Goal: Task Accomplishment & Management: Use online tool/utility

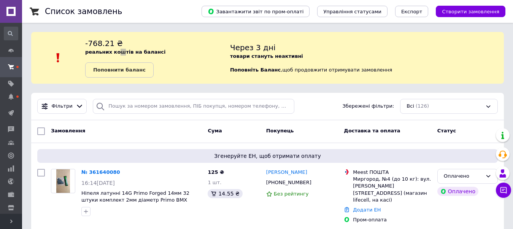
scroll to position [1779, 0]
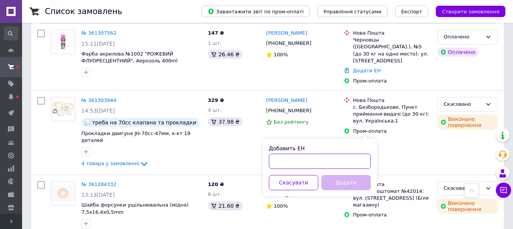
click at [334, 163] on input "Добавить ЕН" at bounding box center [320, 161] width 102 height 15
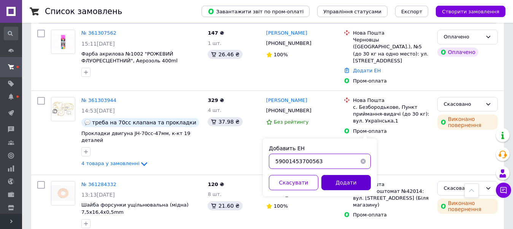
type input "59001453700563"
click at [346, 185] on button "Додати" at bounding box center [345, 182] width 49 height 15
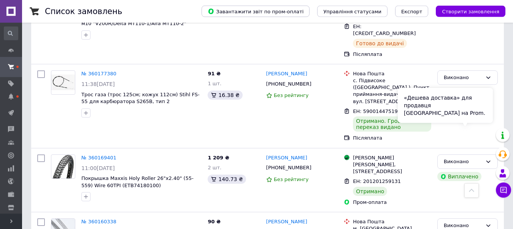
scroll to position [1588, 0]
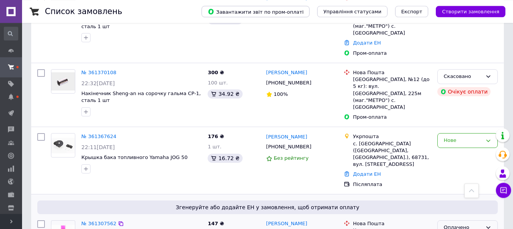
click at [470, 224] on div "Оплачено" at bounding box center [463, 228] width 38 height 8
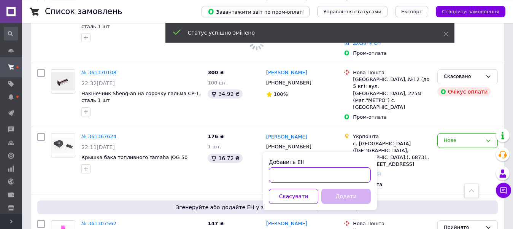
click at [300, 173] on input "Добавить ЕН" at bounding box center [320, 174] width 102 height 15
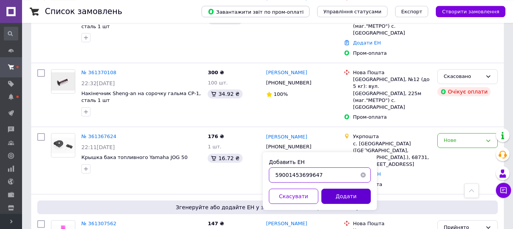
type input "59001453699647"
click at [331, 191] on button "Додати" at bounding box center [345, 196] width 49 height 15
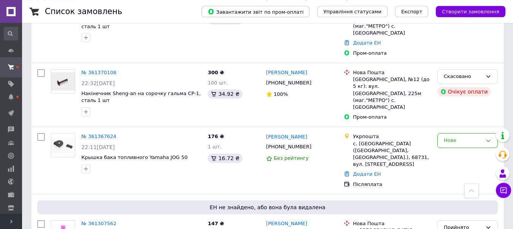
scroll to position [1865, 0]
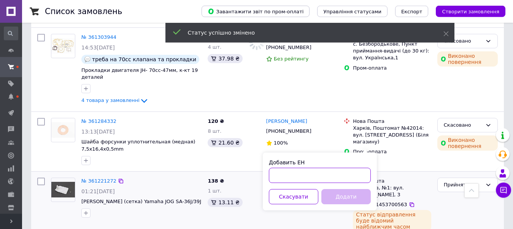
click at [306, 170] on input "Добавить ЕН" at bounding box center [320, 175] width 102 height 15
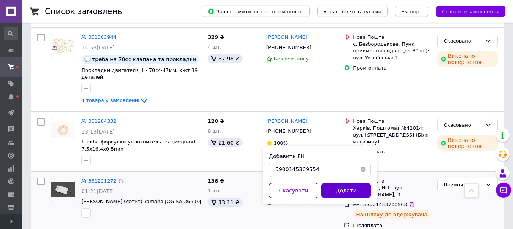
click at [338, 195] on button "Додати" at bounding box center [345, 190] width 49 height 15
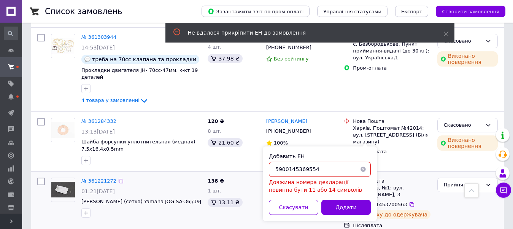
click at [305, 170] on input "5900145369554" at bounding box center [320, 169] width 102 height 15
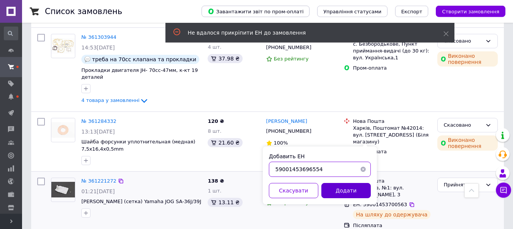
type input "59001453696554"
click at [344, 192] on button "Додати" at bounding box center [345, 190] width 49 height 15
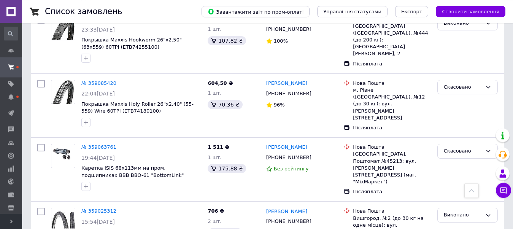
scroll to position [1108, 0]
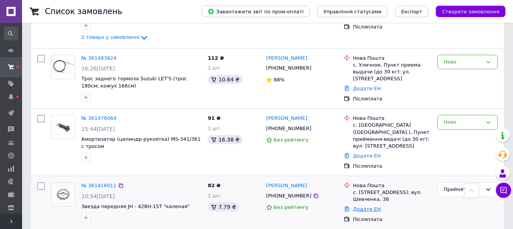
click at [370, 206] on link "Додати ЕН" at bounding box center [367, 209] width 28 height 6
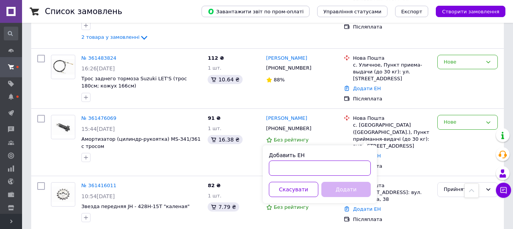
click at [300, 168] on input "Добавить ЕН" at bounding box center [320, 167] width 102 height 15
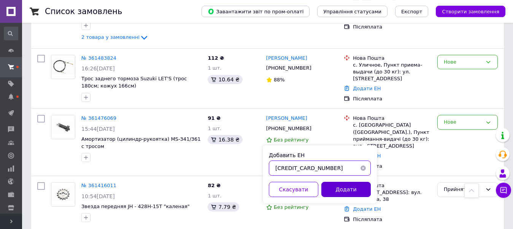
type input "[CREDIT_CARD_NUMBER]"
click at [346, 189] on button "Додати" at bounding box center [345, 189] width 49 height 15
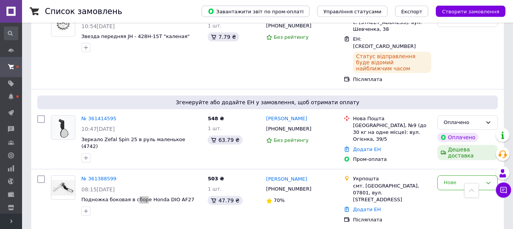
scroll to position [917, 0]
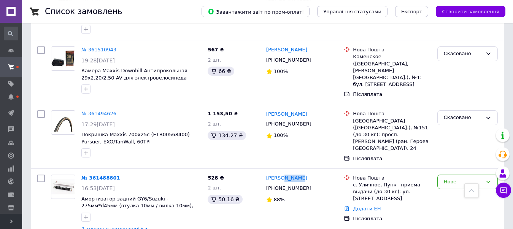
click at [451, 178] on div "Нове" at bounding box center [463, 182] width 38 height 8
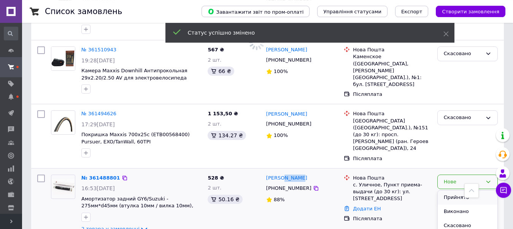
click at [445, 191] on li "Прийнято" at bounding box center [468, 198] width 60 height 14
click at [368, 206] on link "Додати ЕН" at bounding box center [367, 209] width 28 height 6
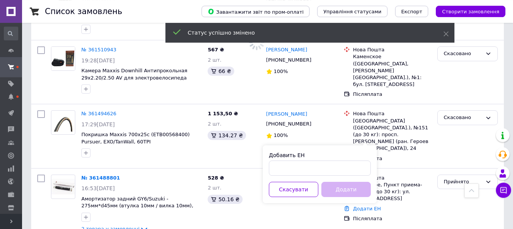
click at [286, 177] on div "Добавить ЕН Скасувати Додати" at bounding box center [320, 174] width 114 height 58
click at [284, 172] on input "Добавить ЕН" at bounding box center [320, 167] width 102 height 15
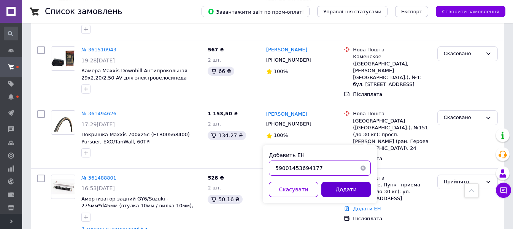
type input "59001453694177"
click at [341, 190] on button "Додати" at bounding box center [345, 189] width 49 height 15
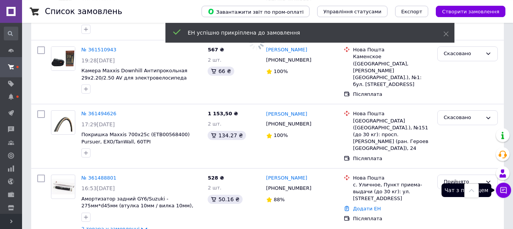
click at [504, 189] on icon at bounding box center [504, 190] width 6 height 6
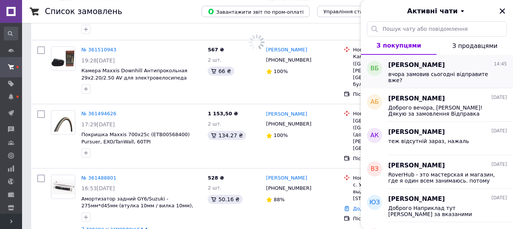
click at [454, 79] on div "вчора замовив сьогодні відправите вже?" at bounding box center [442, 77] width 108 height 12
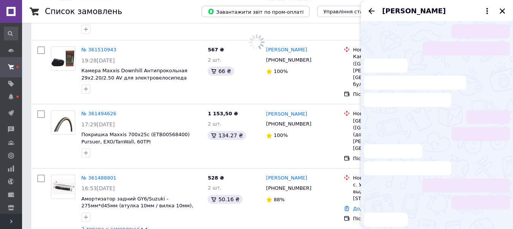
scroll to position [11, 0]
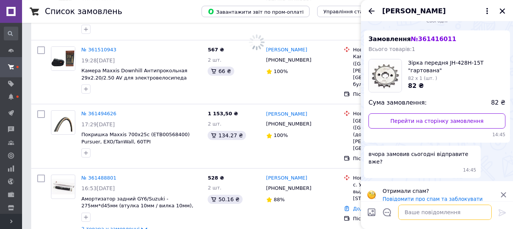
click at [429, 213] on textarea at bounding box center [445, 212] width 94 height 15
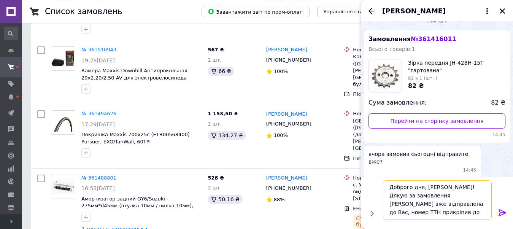
scroll to position [6, 0]
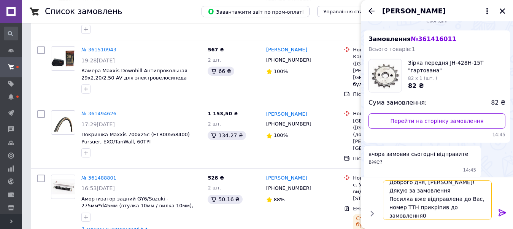
type textarea "Доброго дня, [PERSON_NAME]! Дякую за замовлення Посилка вже відправлена до [GEO…"
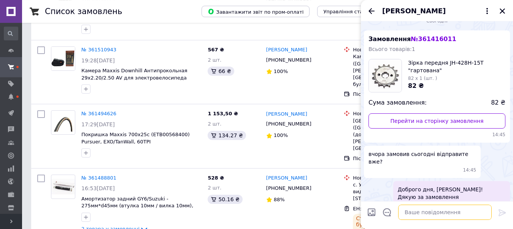
scroll to position [33, 0]
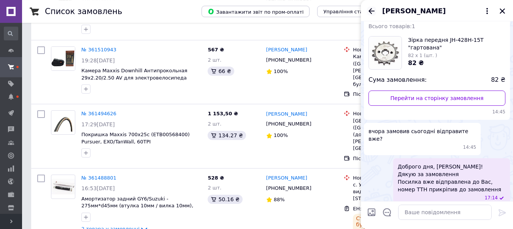
click at [370, 10] on icon "Назад" at bounding box center [372, 11] width 6 height 6
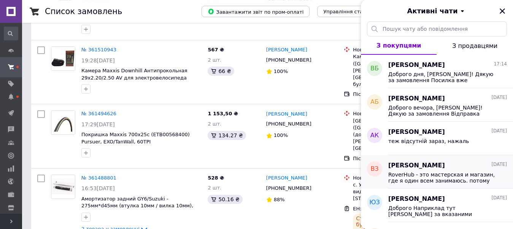
click at [445, 168] on span "[PERSON_NAME]" at bounding box center [416, 165] width 57 height 9
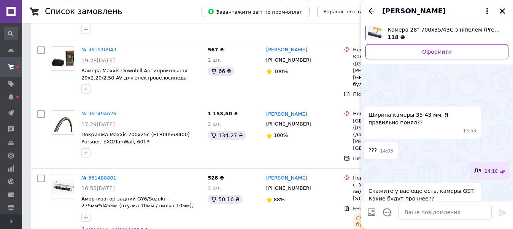
scroll to position [211, 0]
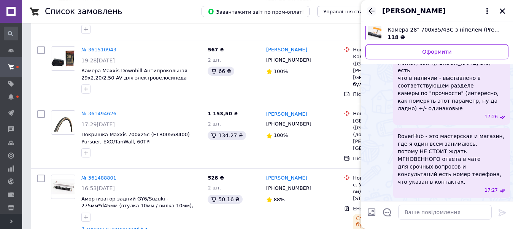
click at [372, 9] on icon "Назад" at bounding box center [371, 10] width 9 height 9
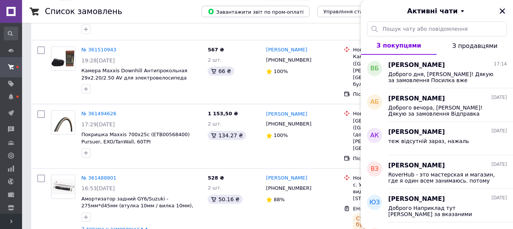
click at [504, 12] on icon "Закрити" at bounding box center [502, 11] width 7 height 7
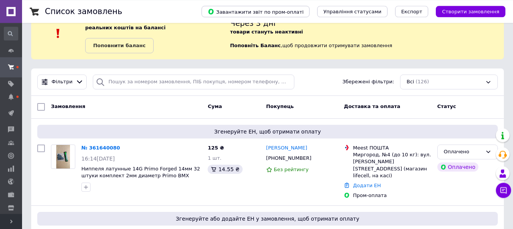
scroll to position [36, 0]
